Goal: Information Seeking & Learning: Find specific fact

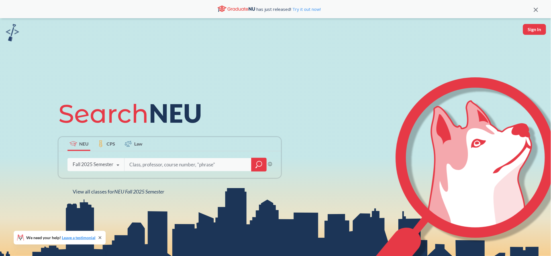
click at [114, 167] on icon at bounding box center [118, 165] width 11 height 16
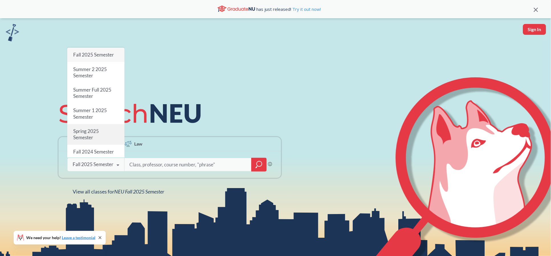
click at [88, 133] on span "Spring 2025 Semester" at bounding box center [86, 134] width 26 height 12
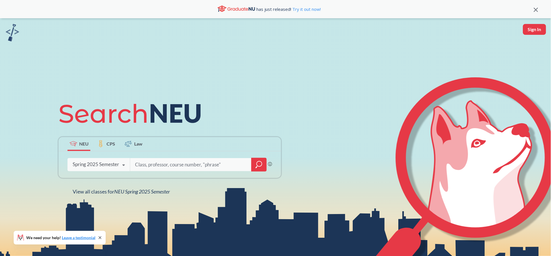
click at [144, 162] on input "search" at bounding box center [190, 164] width 113 height 12
type input "biot 5401"
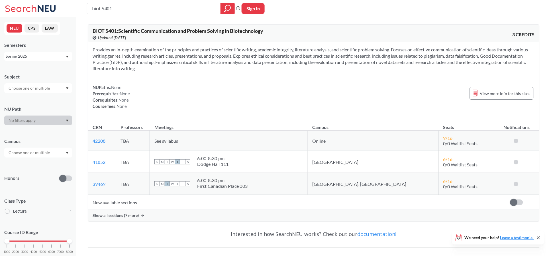
click at [111, 215] on span "Show all sections (7 more)" at bounding box center [116, 214] width 46 height 5
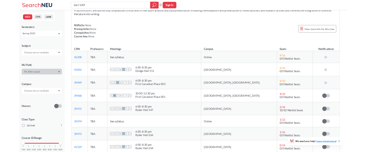
scroll to position [76, 0]
